Goal: Information Seeking & Learning: Learn about a topic

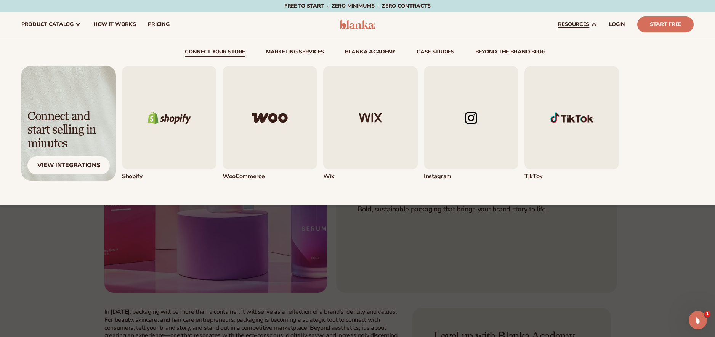
click at [501, 51] on link "beyond the brand blog" at bounding box center [510, 53] width 70 height 8
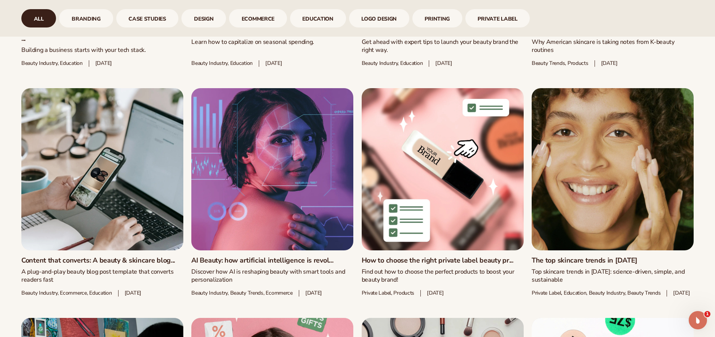
scroll to position [858, 0]
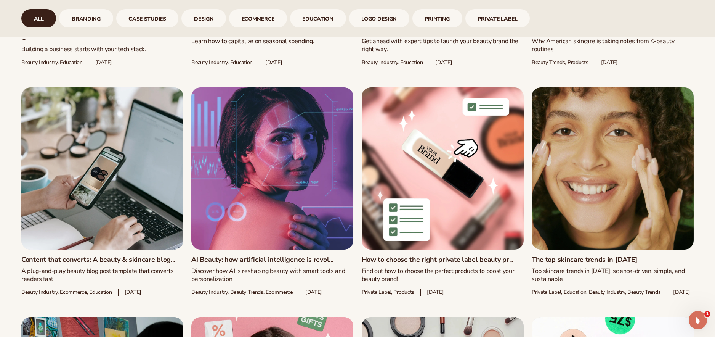
click at [252, 260] on link "AI Beauty: how artificial intelligence is revol..." at bounding box center [272, 259] width 162 height 8
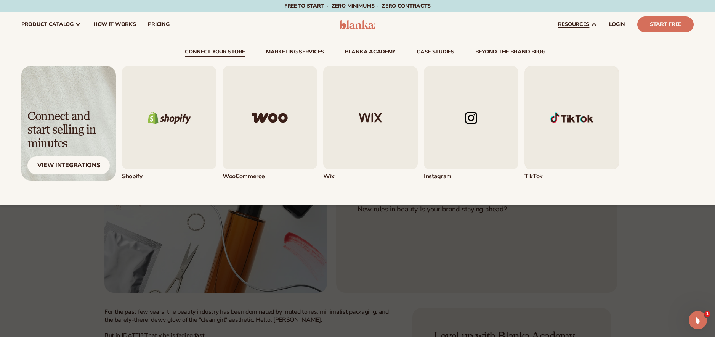
click at [513, 47] on div "connect your store Marketing services" at bounding box center [357, 121] width 672 height 168
click at [504, 50] on link "beyond the brand blog" at bounding box center [510, 53] width 70 height 8
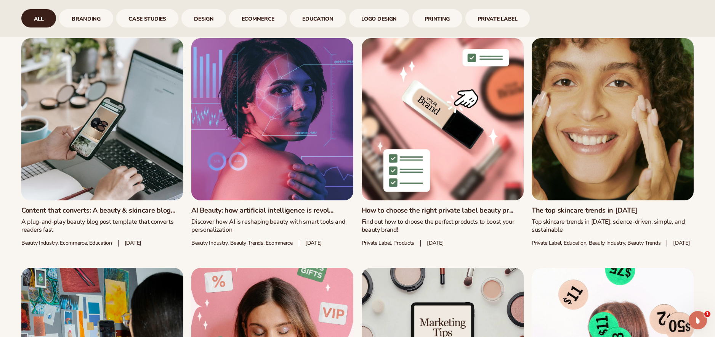
scroll to position [920, 0]
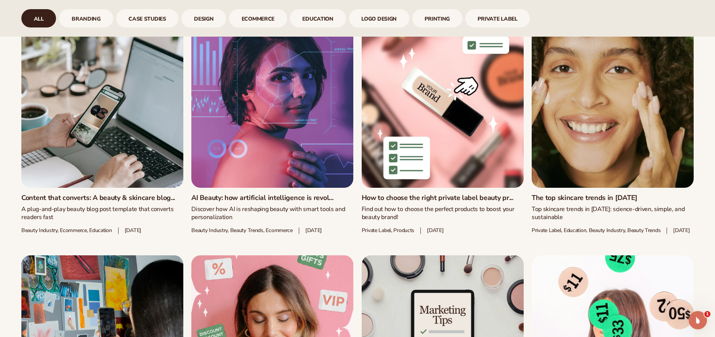
click at [574, 195] on link "The top skincare trends in [DATE]" at bounding box center [613, 198] width 162 height 8
